Goal: Task Accomplishment & Management: Use online tool/utility

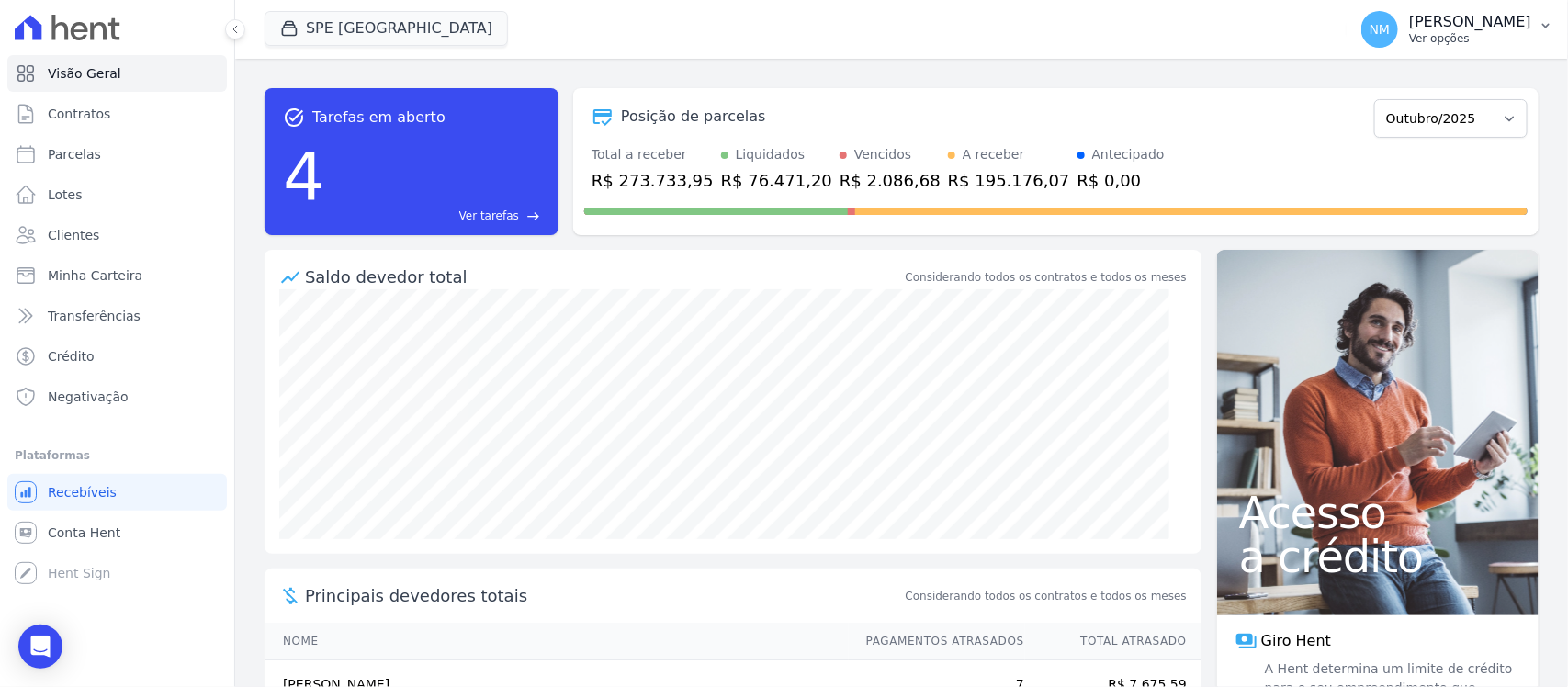
click at [1497, 15] on p "[PERSON_NAME]" at bounding box center [1471, 23] width 122 height 19
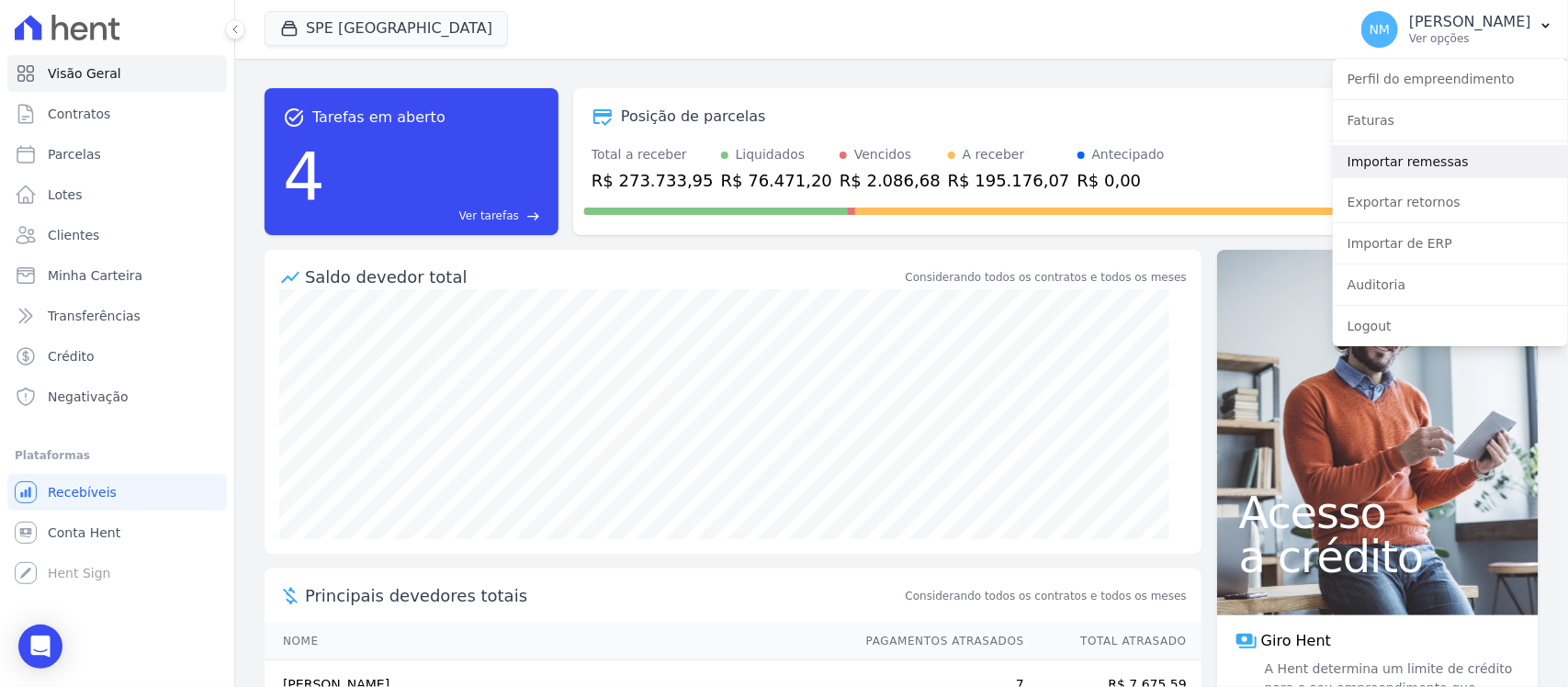
click at [1429, 158] on link "Importar remessas" at bounding box center [1451, 161] width 236 height 33
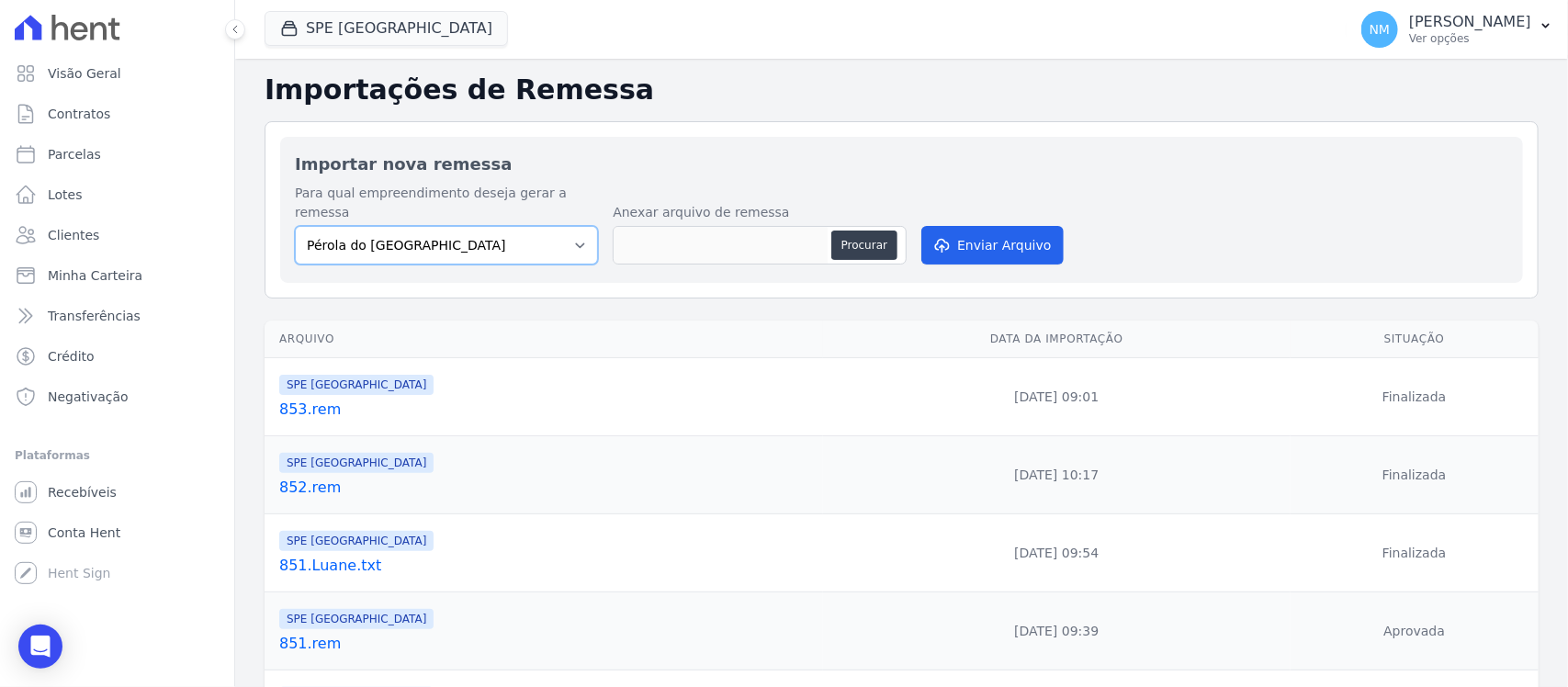
click at [574, 228] on select "Pérola do Tocantins SPE Montenegro" at bounding box center [447, 245] width 303 height 39
select select "168bdd06-a3dd-4988-b5a9-b0a7c7bf8968"
click at [295, 226] on select "Pérola do Tocantins SPE Montenegro" at bounding box center [447, 245] width 303 height 39
click at [848, 231] on button "Procurar" at bounding box center [864, 245] width 66 height 29
type input "854.rem"
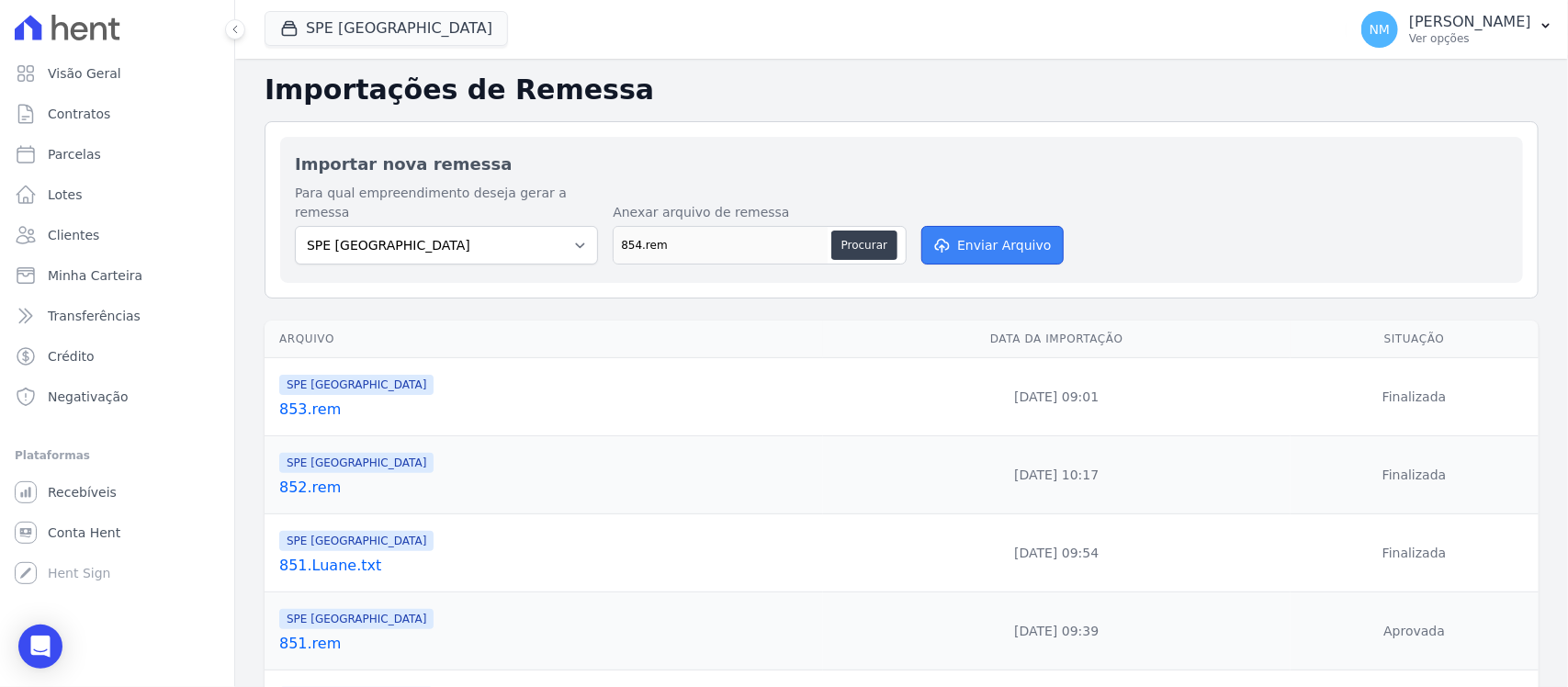
click at [977, 231] on button "Enviar Arquivo" at bounding box center [992, 245] width 141 height 39
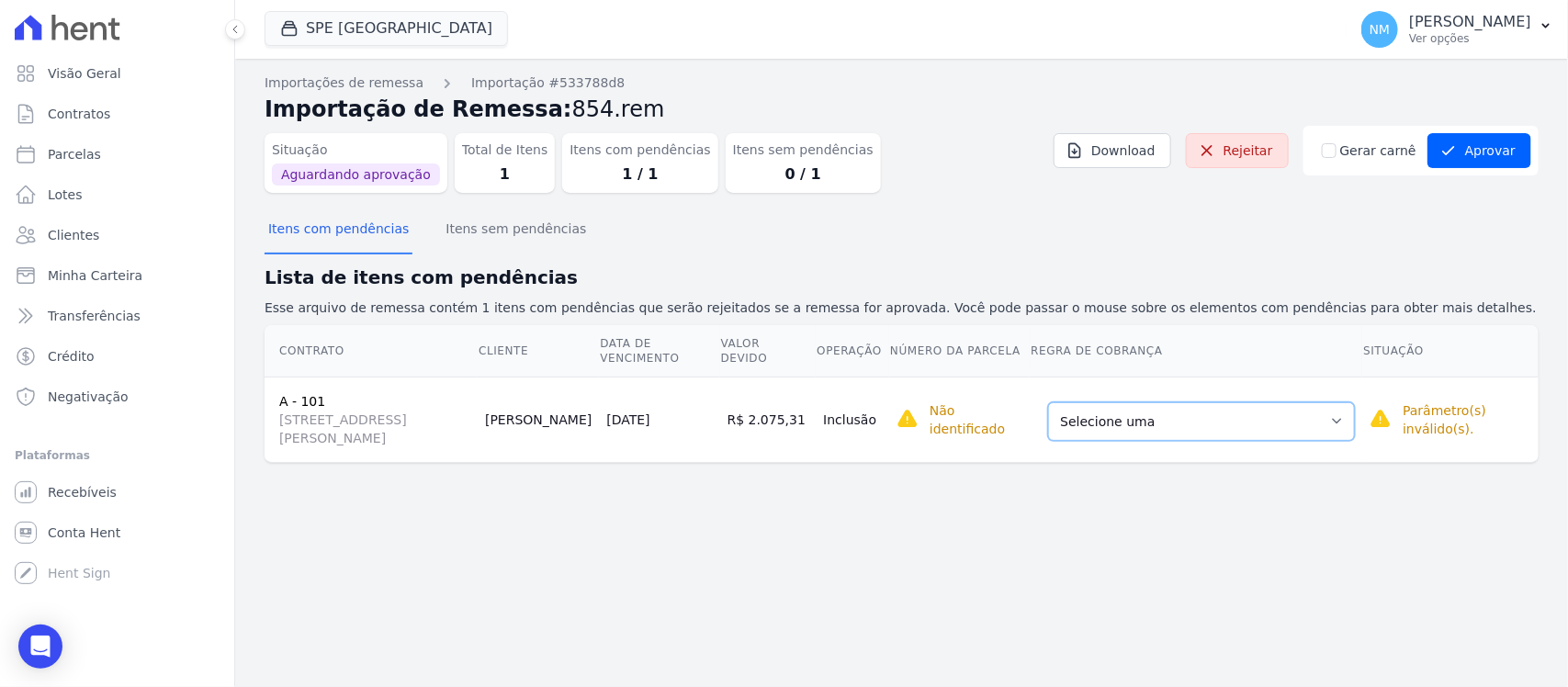
click at [1342, 420] on select "Selecione uma Nova Parcela Avulsa Parcela Avulsa Existente Parcela Normal (3 X …" at bounding box center [1202, 421] width 307 height 39
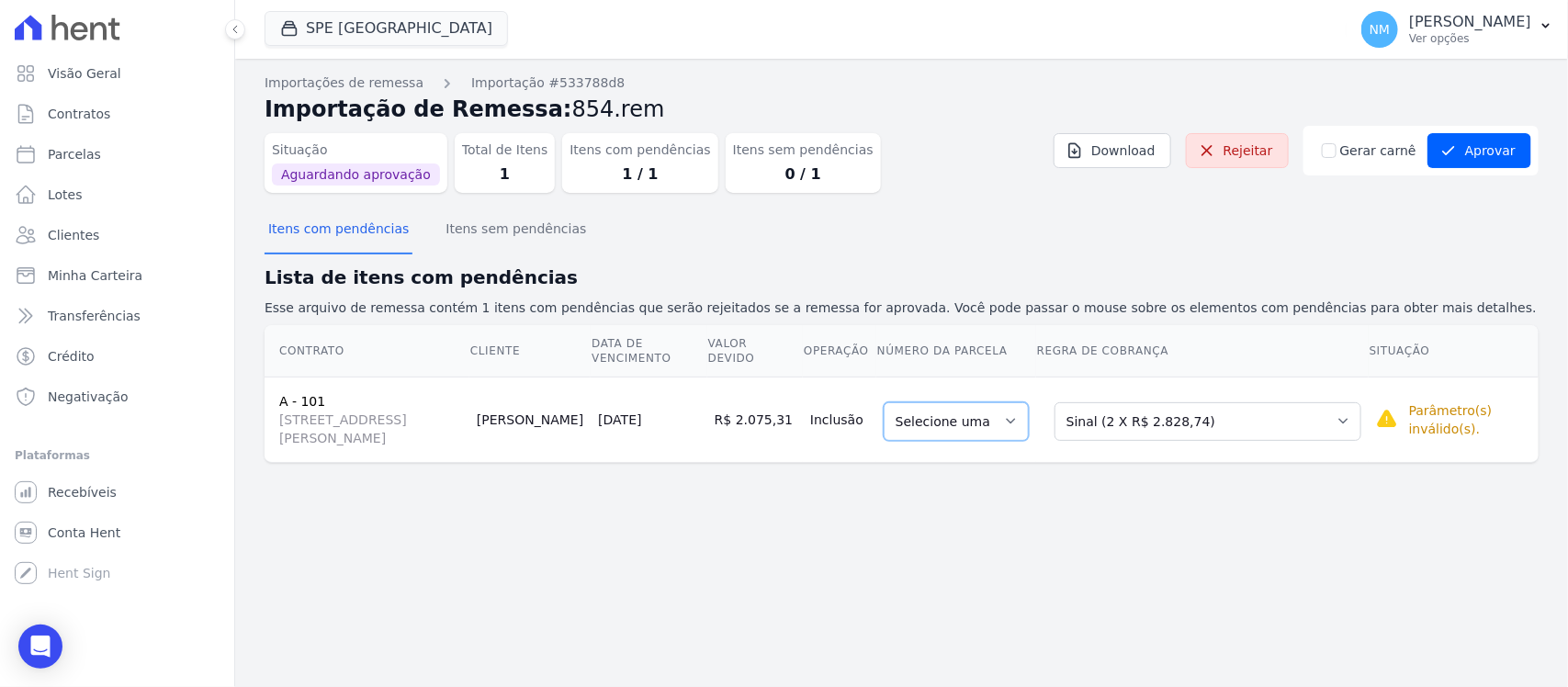
click at [1029, 423] on select "Selecione uma" at bounding box center [956, 421] width 145 height 39
click at [1334, 424] on select "Selecione uma Nova Parcela Avulsa Parcela Avulsa Existente Parcela Normal (3 X …" at bounding box center [1208, 421] width 307 height 39
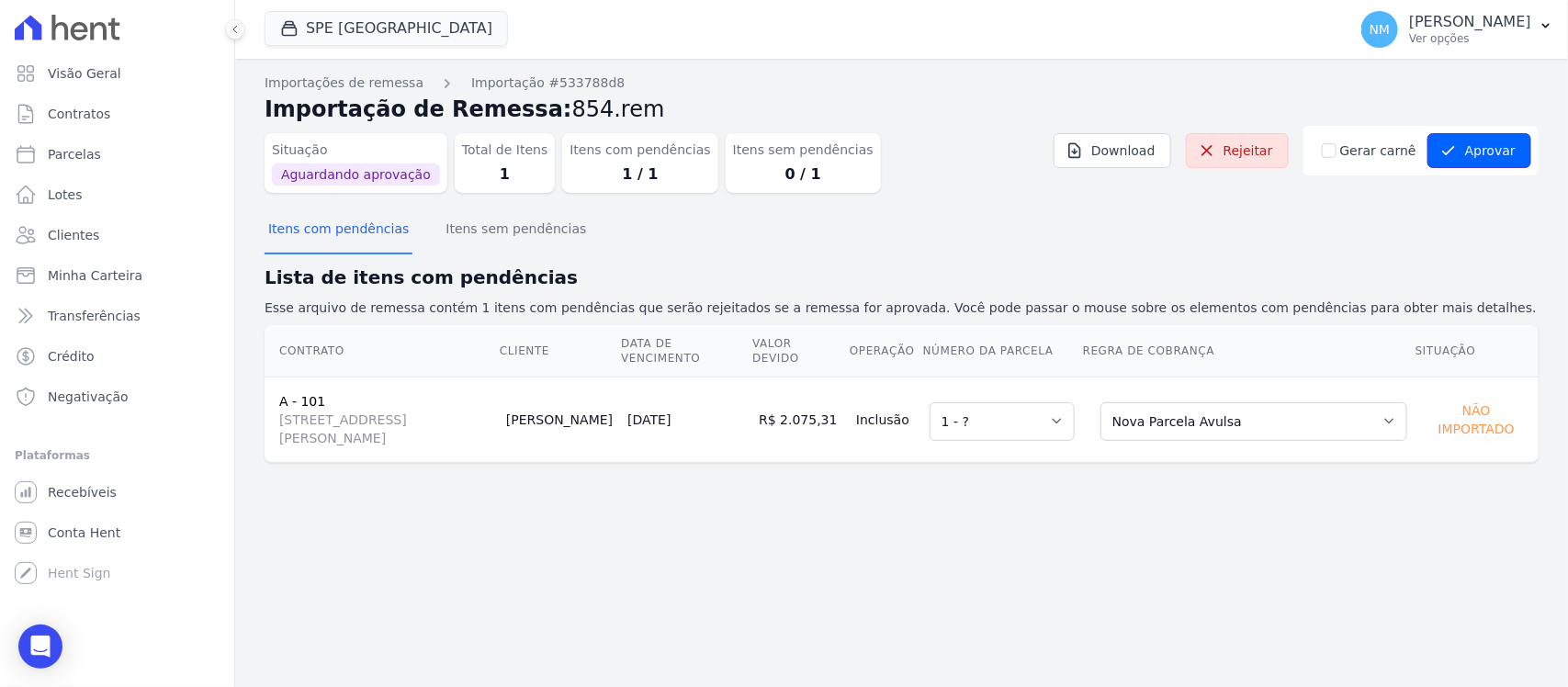
drag, startPoint x: 1491, startPoint y: 144, endPoint x: 1434, endPoint y: 171, distance: 63.1
click at [1491, 144] on button "Aprovar" at bounding box center [1479, 150] width 104 height 35
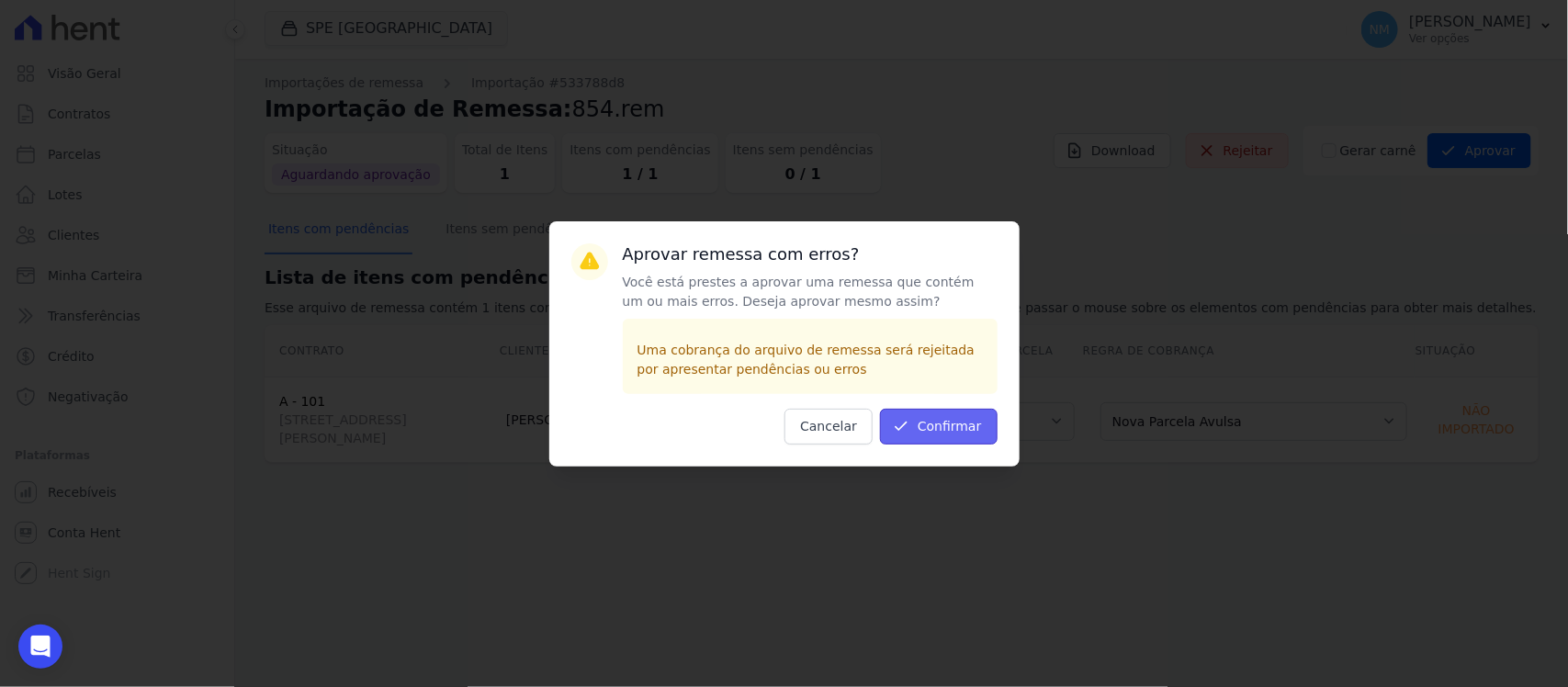
click at [949, 425] on button "Confirmar" at bounding box center [939, 427] width 118 height 36
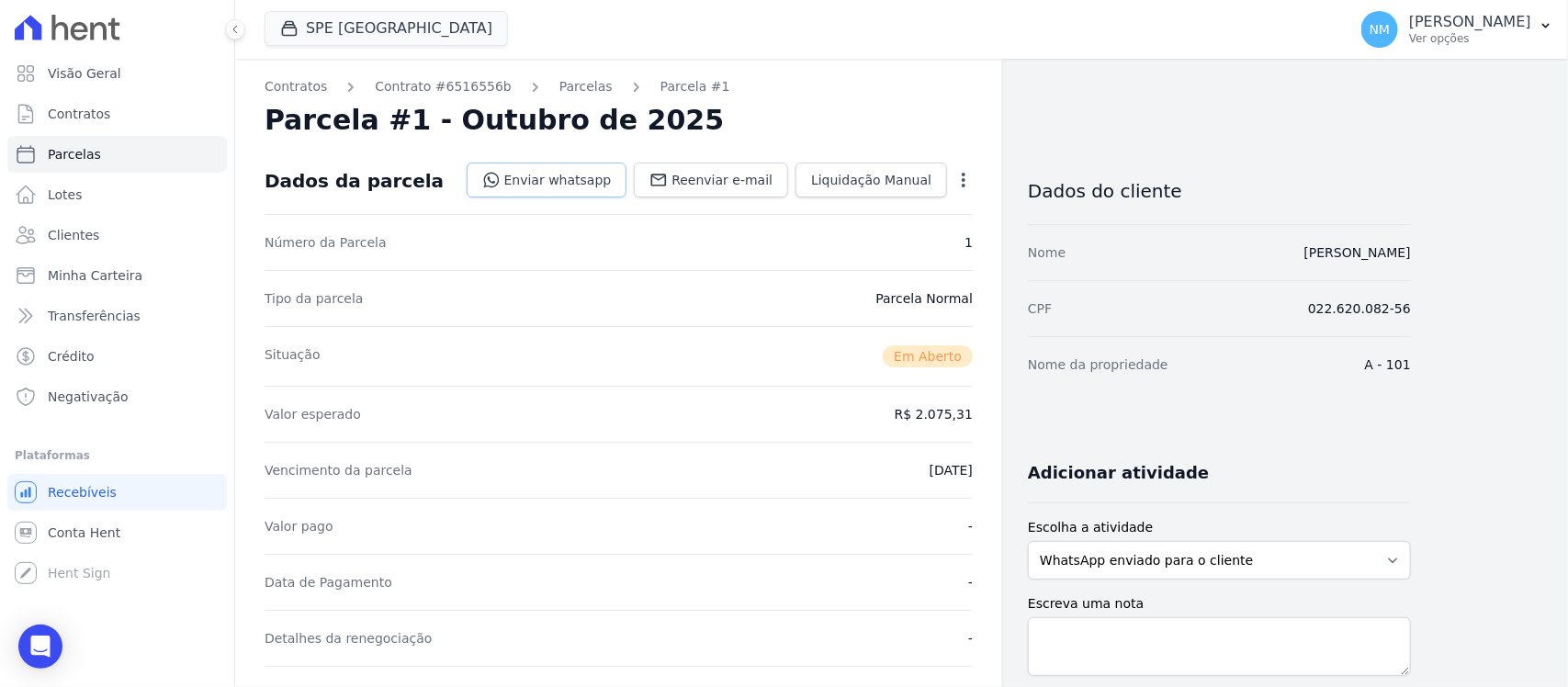
click at [552, 177] on link "Enviar whatsapp" at bounding box center [547, 180] width 161 height 35
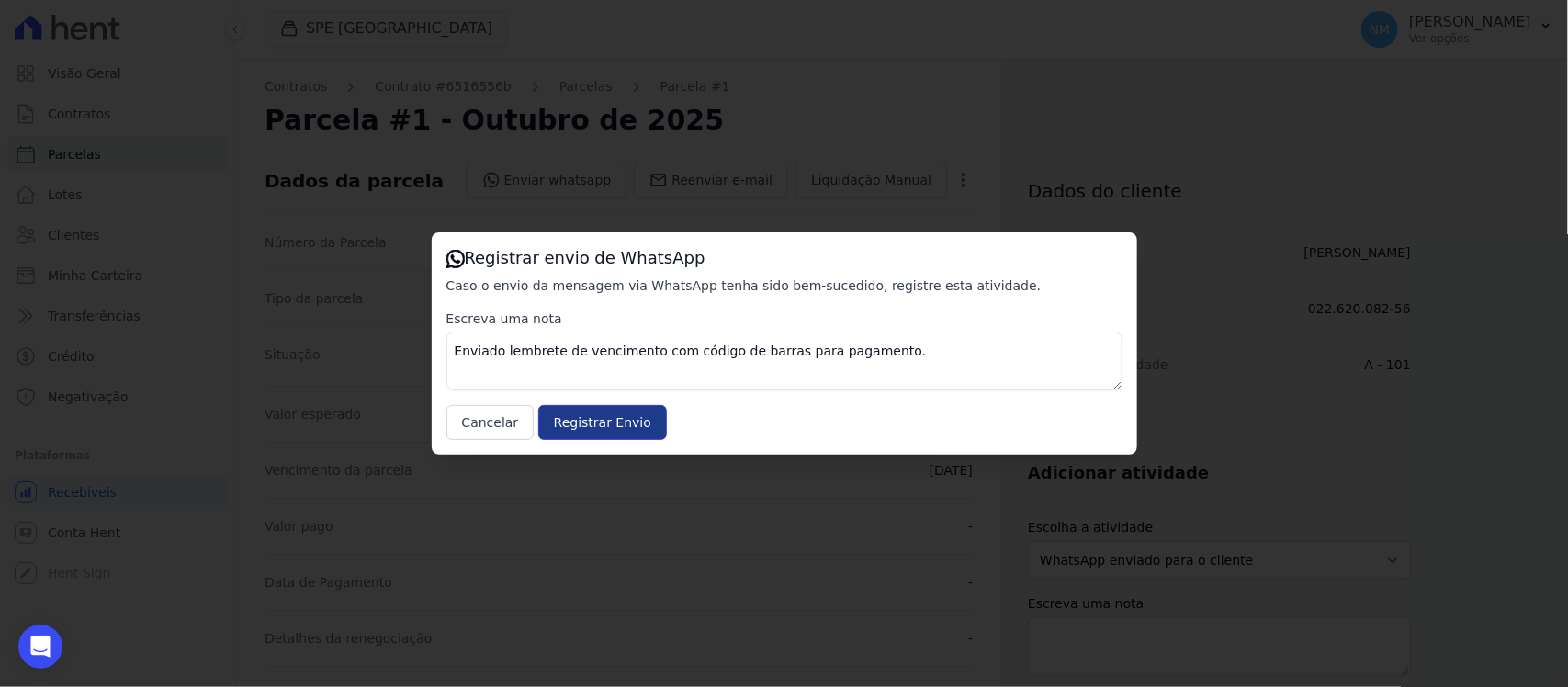
click at [645, 420] on input "Registrar Envio" at bounding box center [602, 422] width 129 height 35
